Goal: Check status: Check status

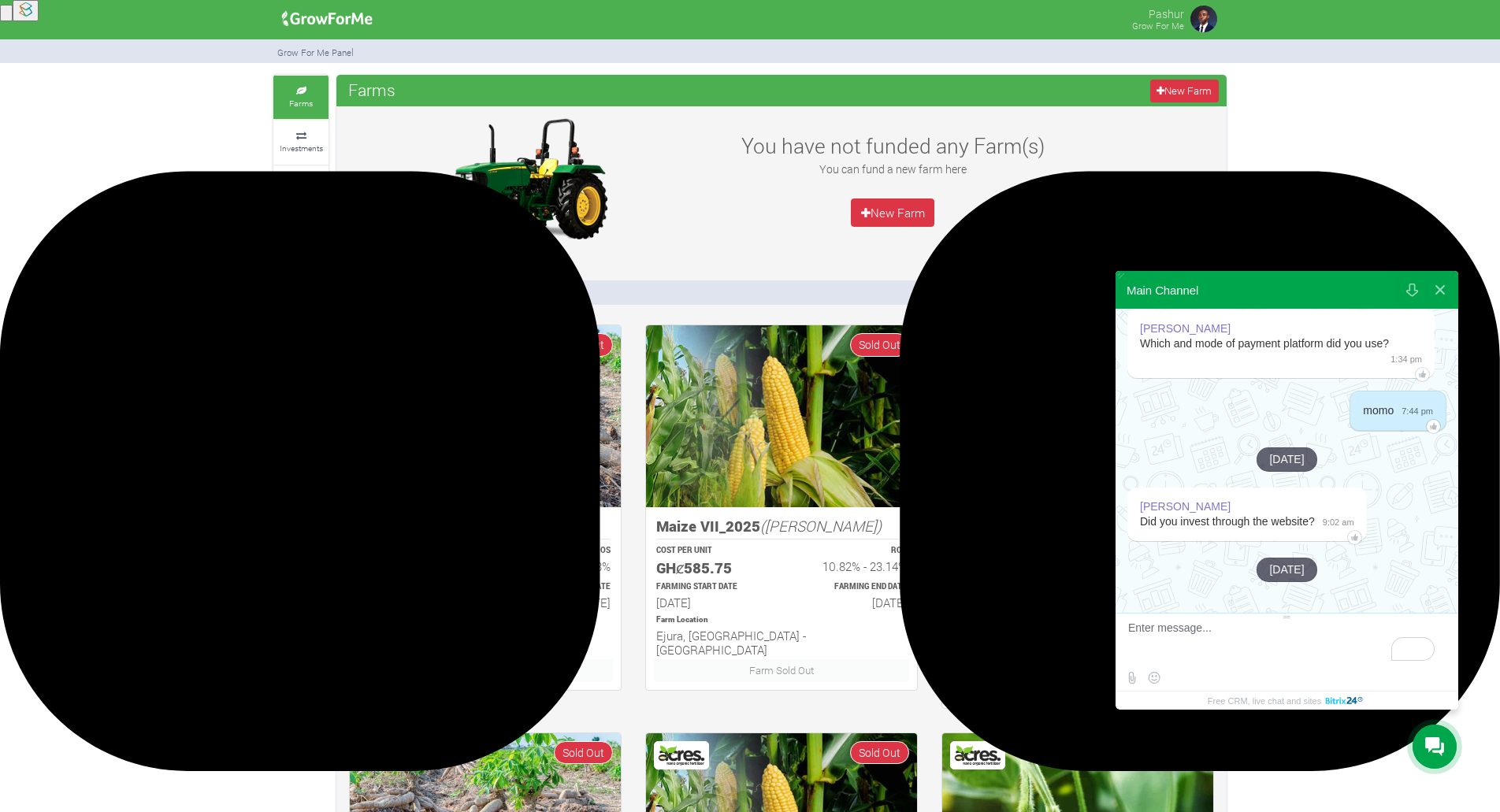
click at [1197, 640] on textarea "To enrich screen reader interactions, please activate Accessibility in Grammarl…" at bounding box center [1285, 643] width 313 height 43
type textarea "yes please"
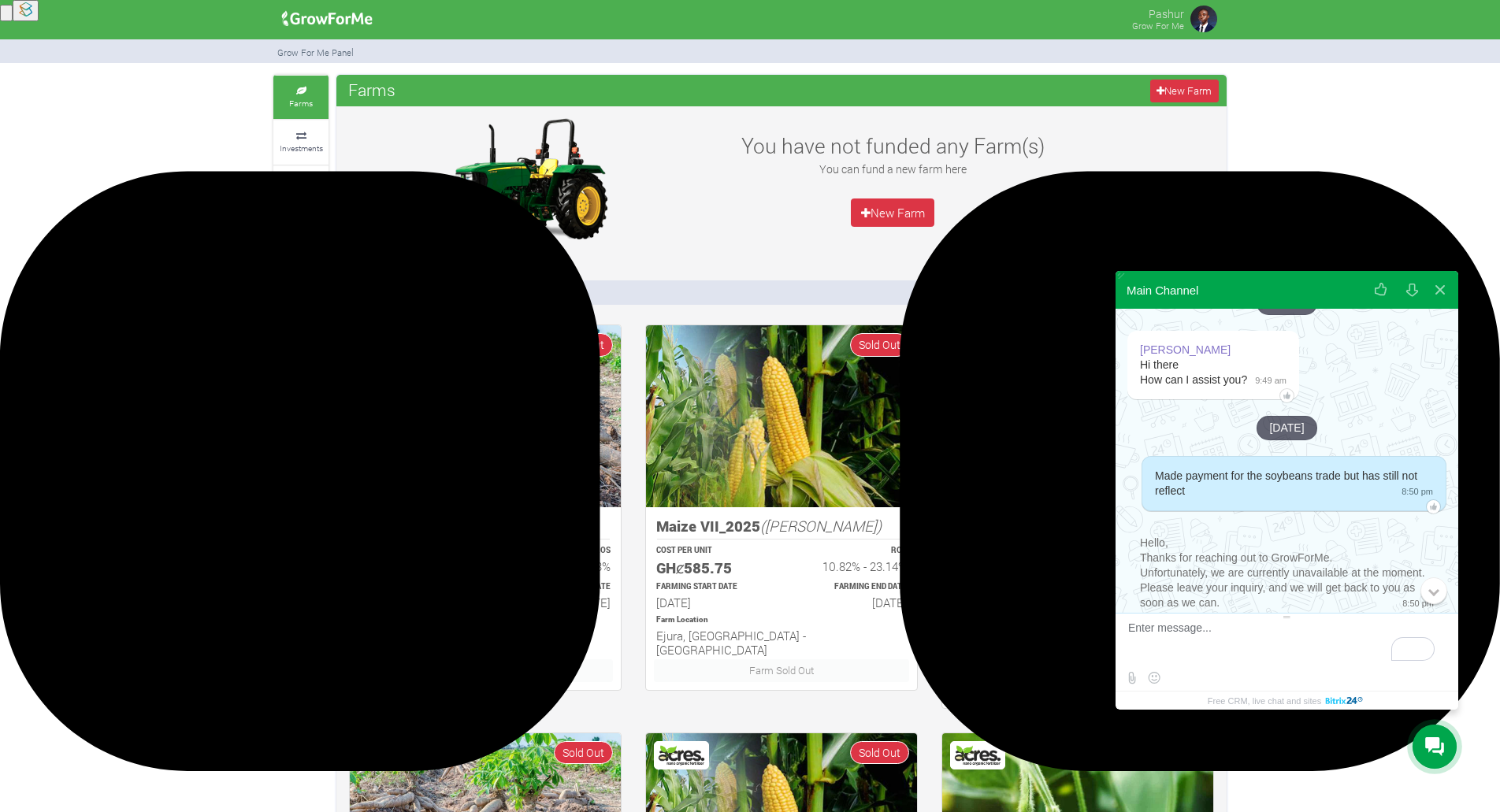
scroll to position [334, 0]
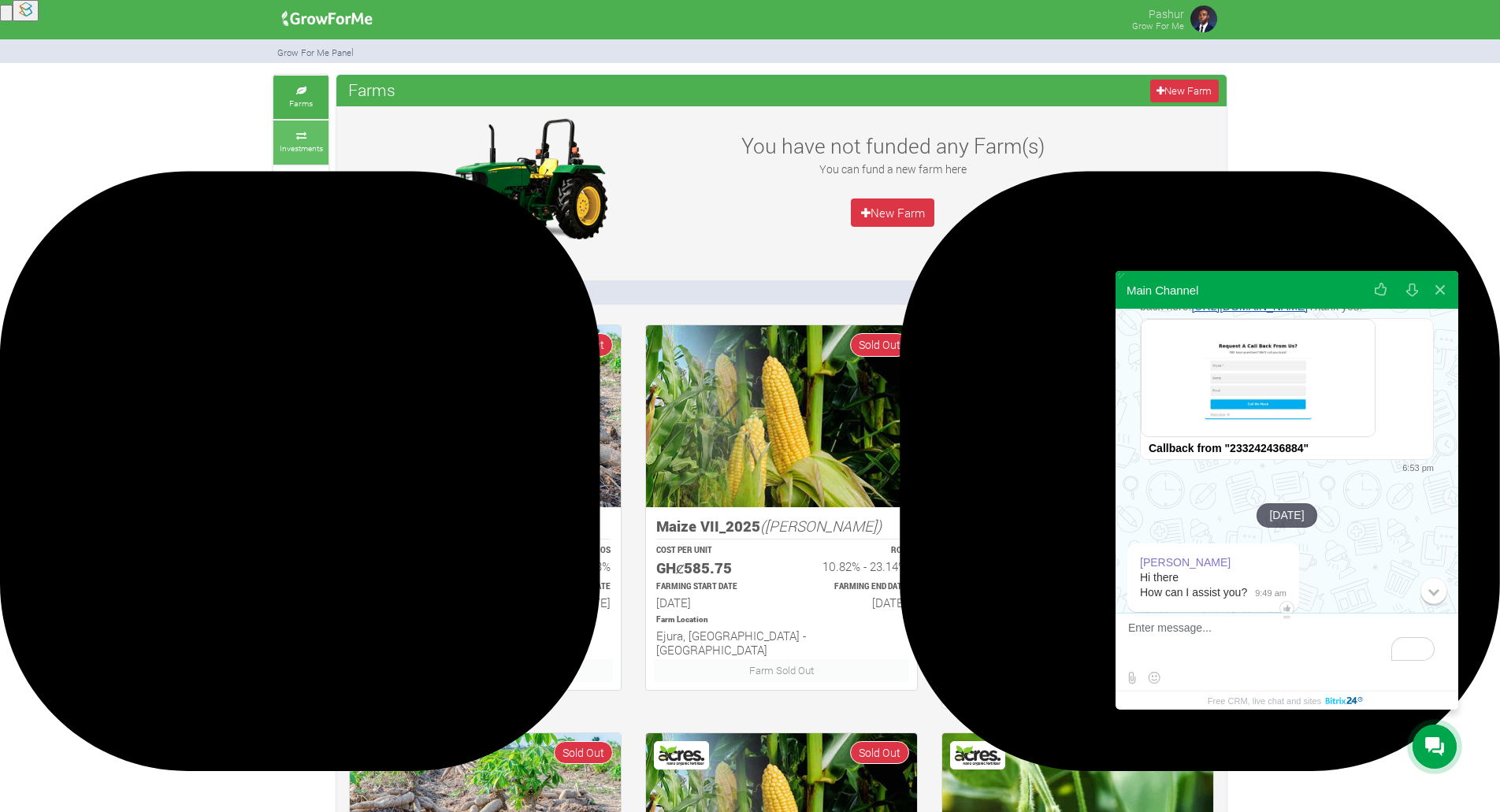
click at [292, 145] on small "Investments" at bounding box center [301, 148] width 44 height 11
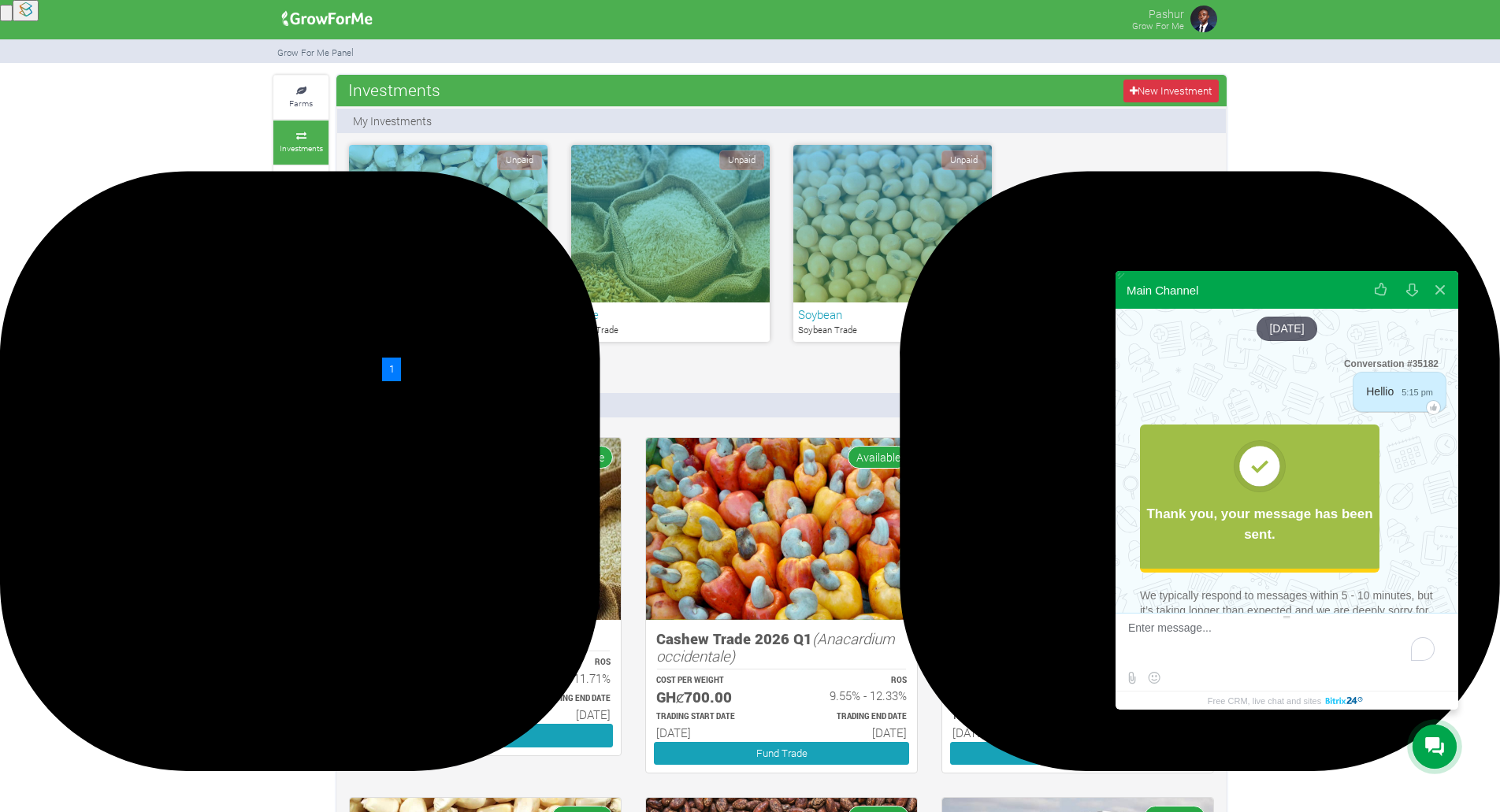
scroll to position [1042, 0]
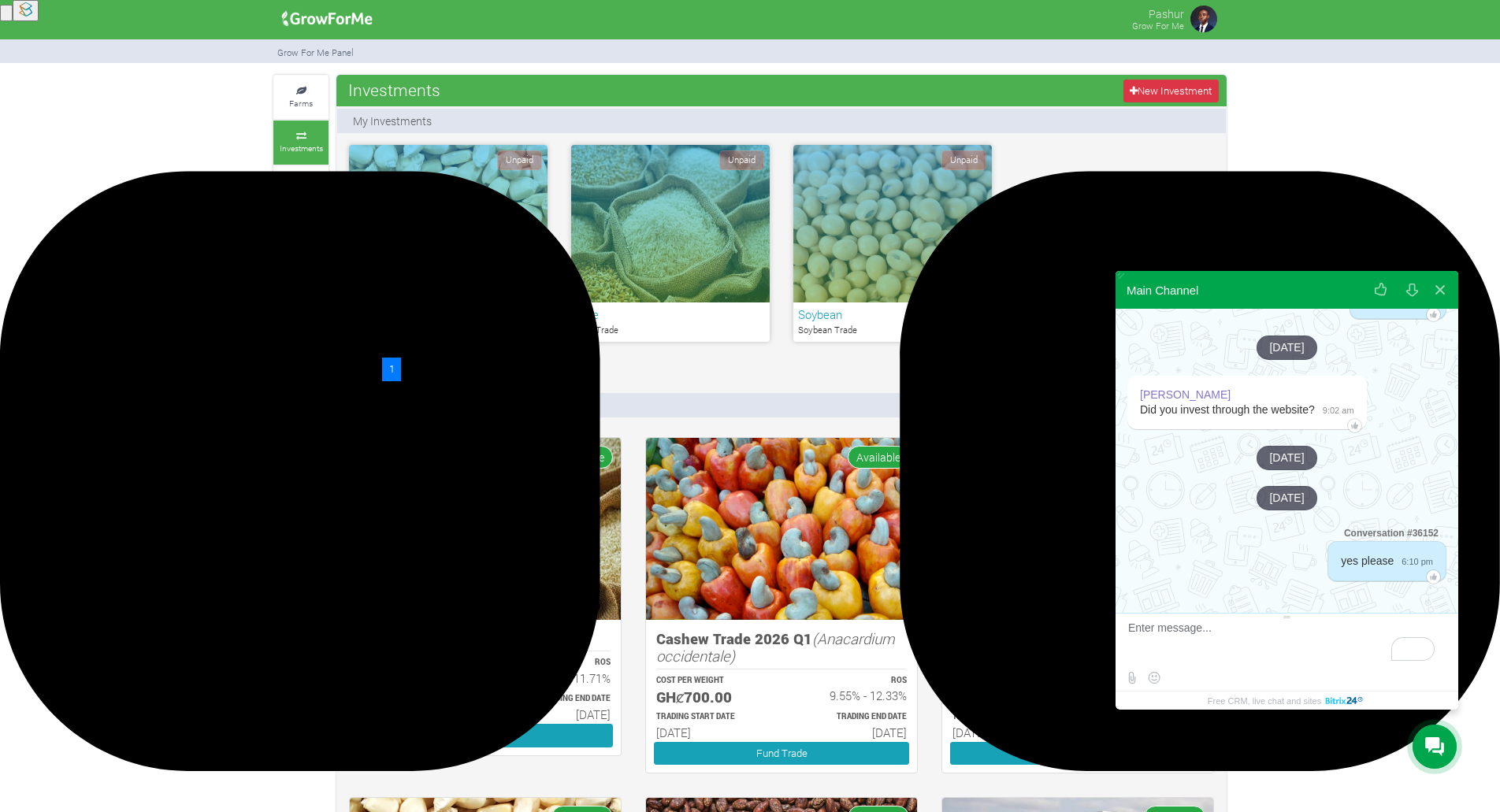
click at [1227, 640] on textarea "To enrich screen reader interactions, please activate Accessibility in Grammarl…" at bounding box center [1285, 643] width 313 height 43
click at [421, 371] on link "Last" at bounding box center [417, 369] width 33 height 23
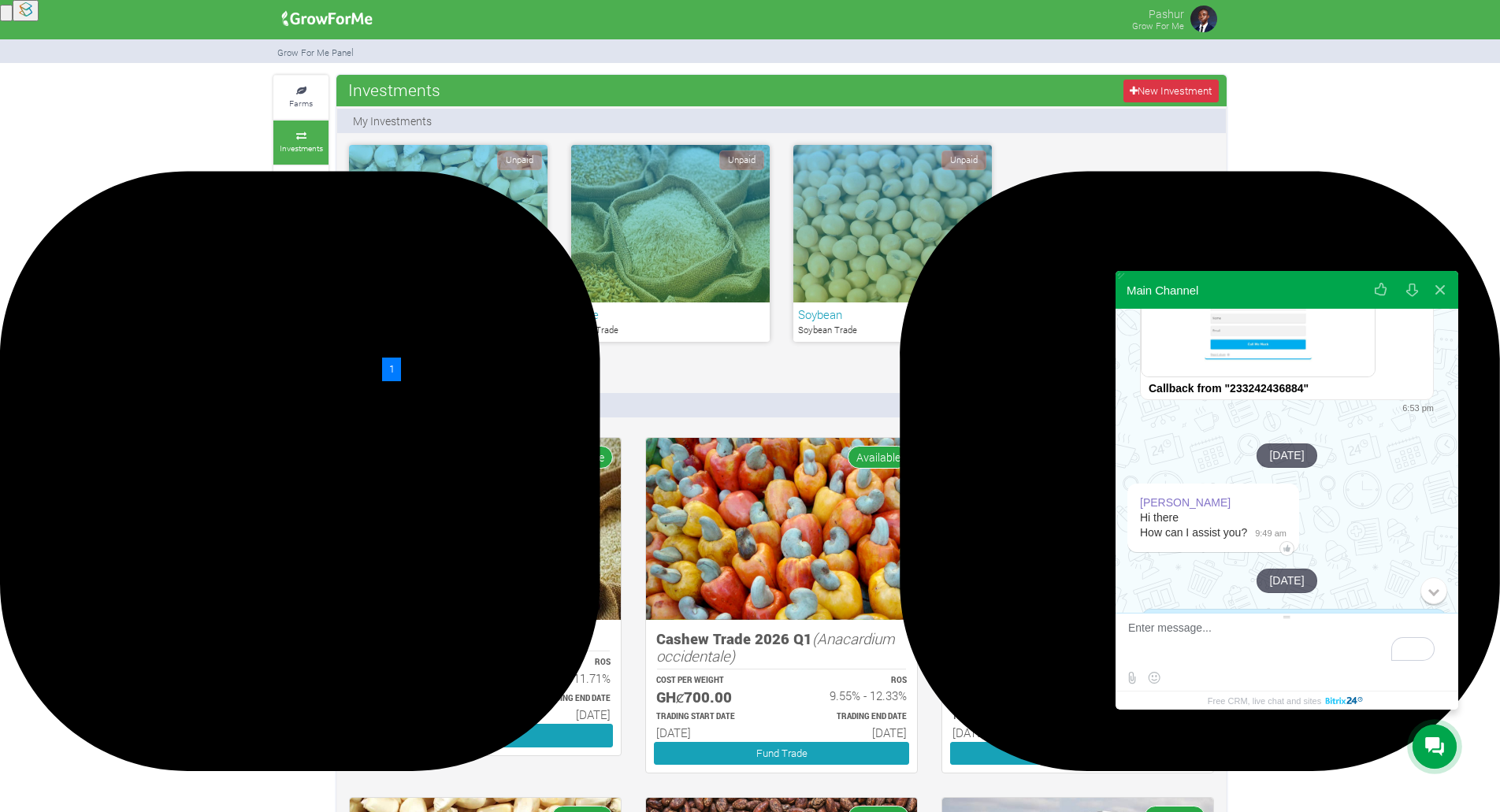
scroll to position [315, 0]
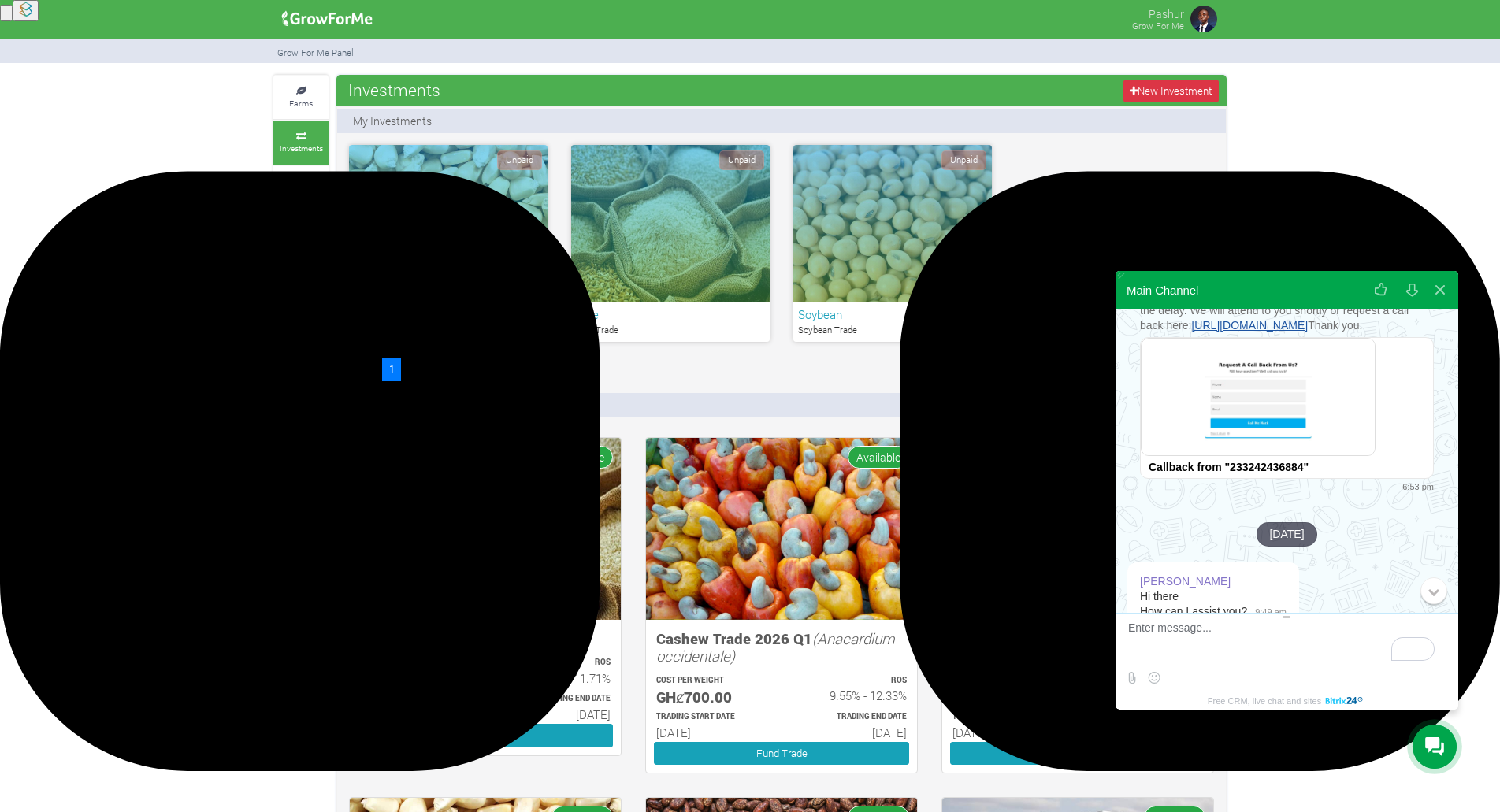
click at [1319, 422] on img at bounding box center [1258, 396] width 234 height 118
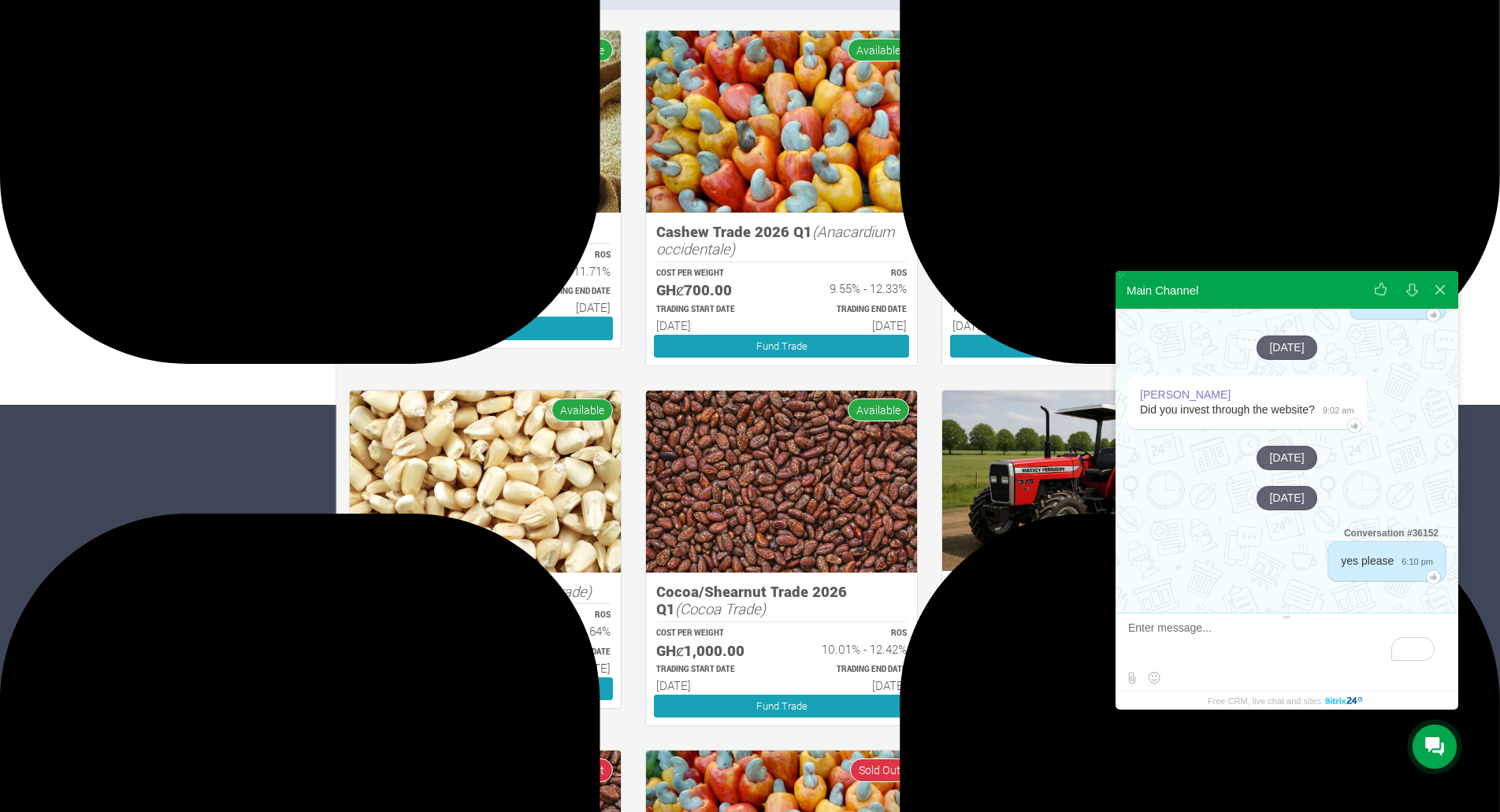
scroll to position [199, 0]
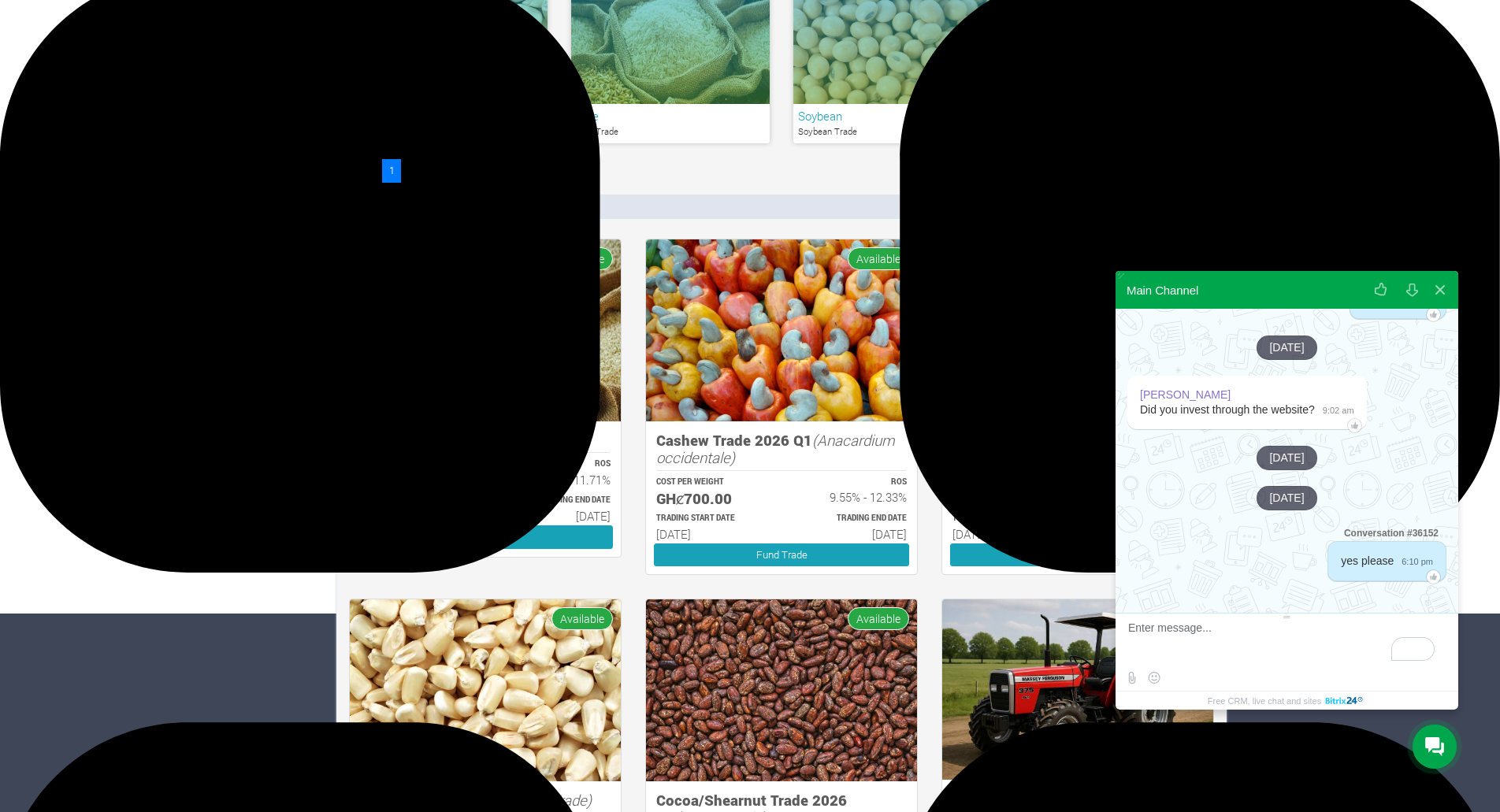
drag, startPoint x: 1397, startPoint y: 557, endPoint x: 1374, endPoint y: 597, distance: 46.1
click at [1378, 602] on div at bounding box center [1286, 601] width 343 height 23
click at [1373, 566] on span "yes please" at bounding box center [1367, 561] width 52 height 13
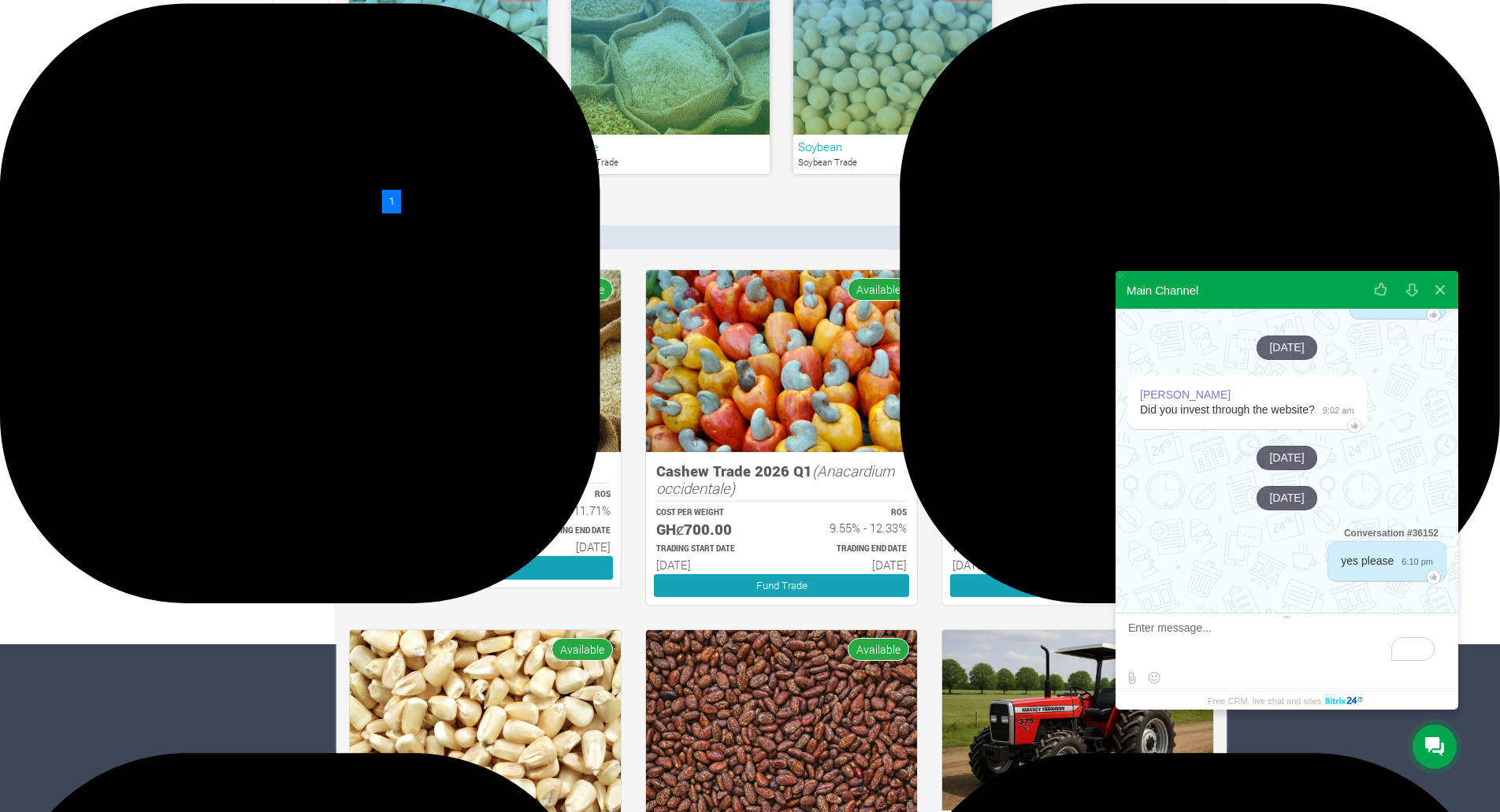
scroll to position [79, 0]
